Goal: Transaction & Acquisition: Purchase product/service

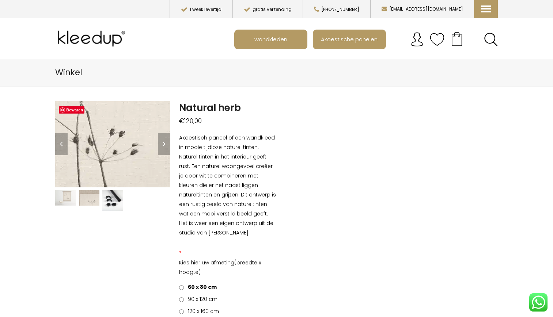
click at [129, 147] on img at bounding box center [27, 128] width 731 height 548
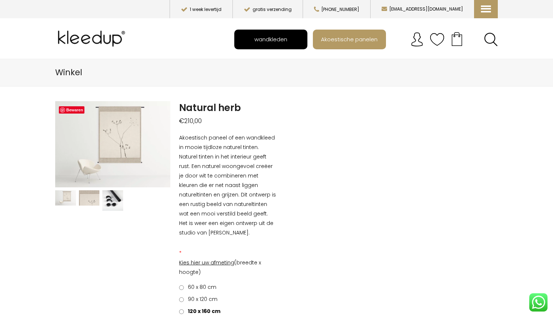
click at [290, 38] on span "wandkleden" at bounding box center [270, 39] width 41 height 14
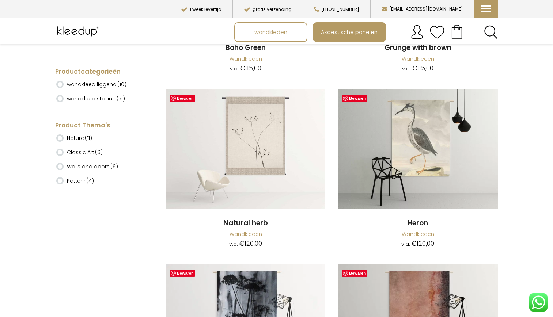
scroll to position [3998, 0]
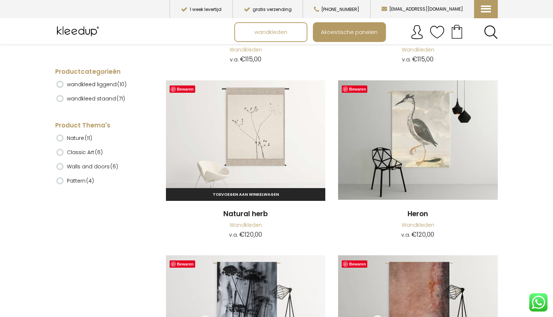
click at [261, 211] on h2 "Natural herb" at bounding box center [245, 215] width 159 height 10
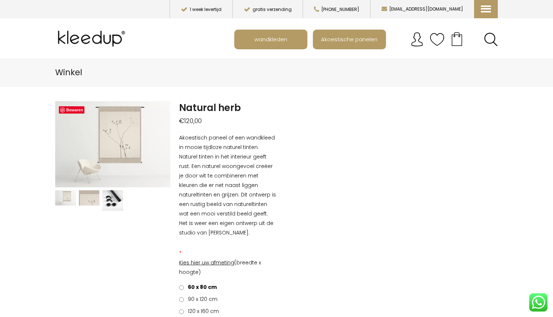
click at [70, 114] on div "Bewaren" at bounding box center [72, 110] width 26 height 10
click at [73, 109] on link "Bewaren" at bounding box center [72, 109] width 26 height 7
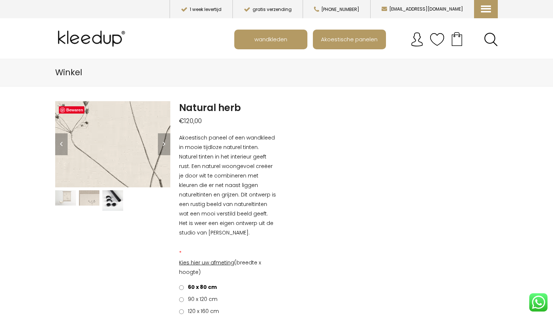
click at [115, 135] on img at bounding box center [100, 197] width 731 height 548
